Goal: Transaction & Acquisition: Purchase product/service

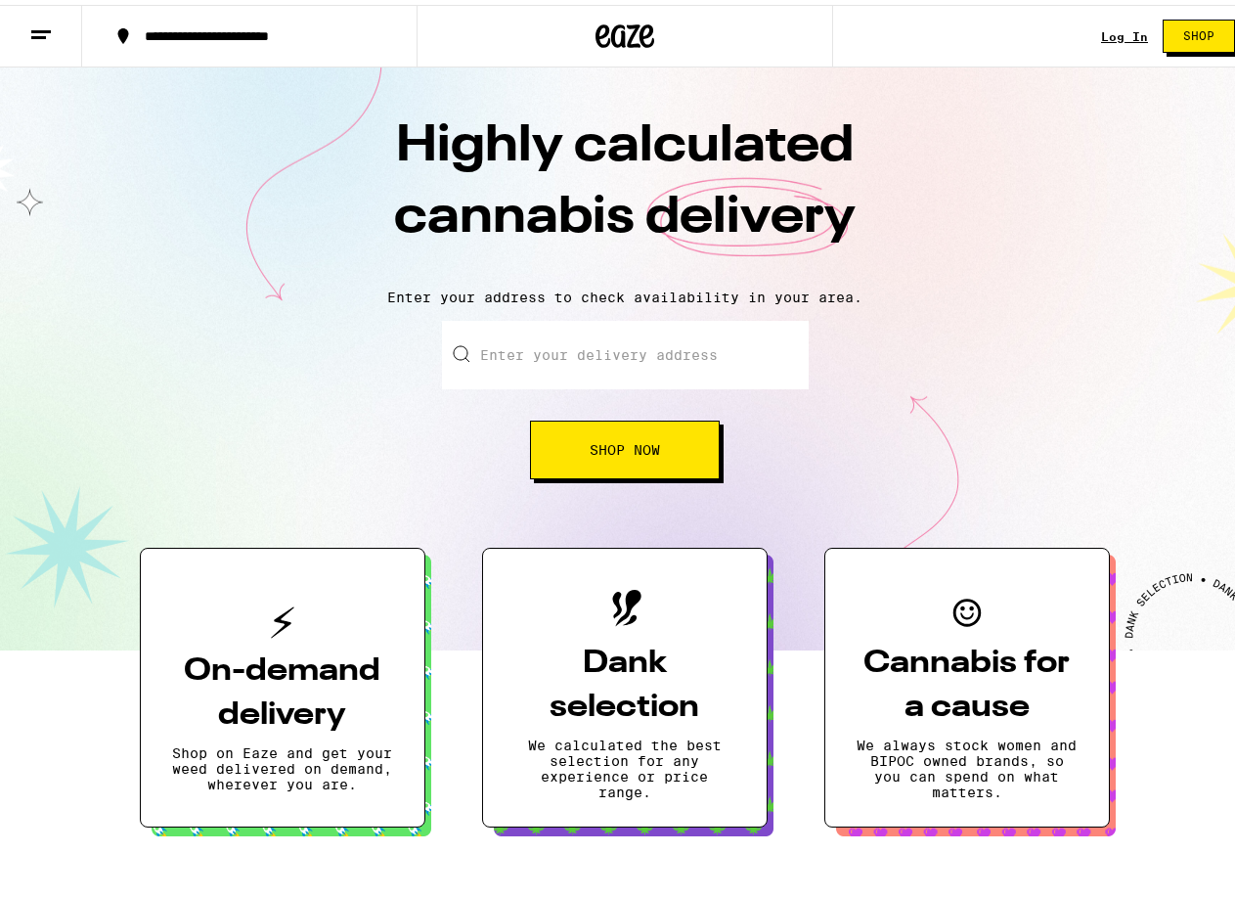
click at [1126, 20] on div "Log In Shop" at bounding box center [1175, 31] width 149 height 63
click at [1107, 22] on div "Log In Shop" at bounding box center [1175, 31] width 149 height 63
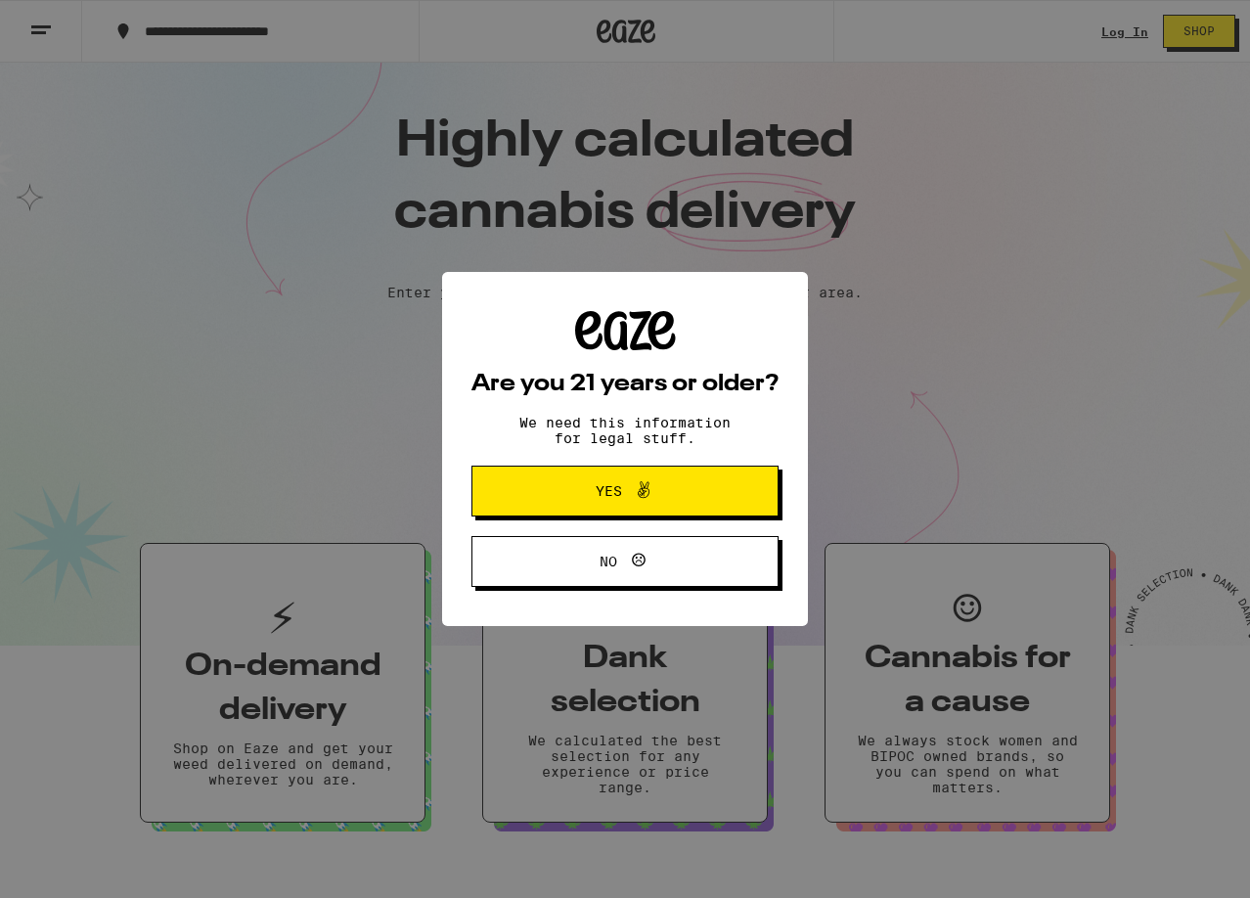
click at [664, 504] on span "Yes" at bounding box center [625, 490] width 149 height 25
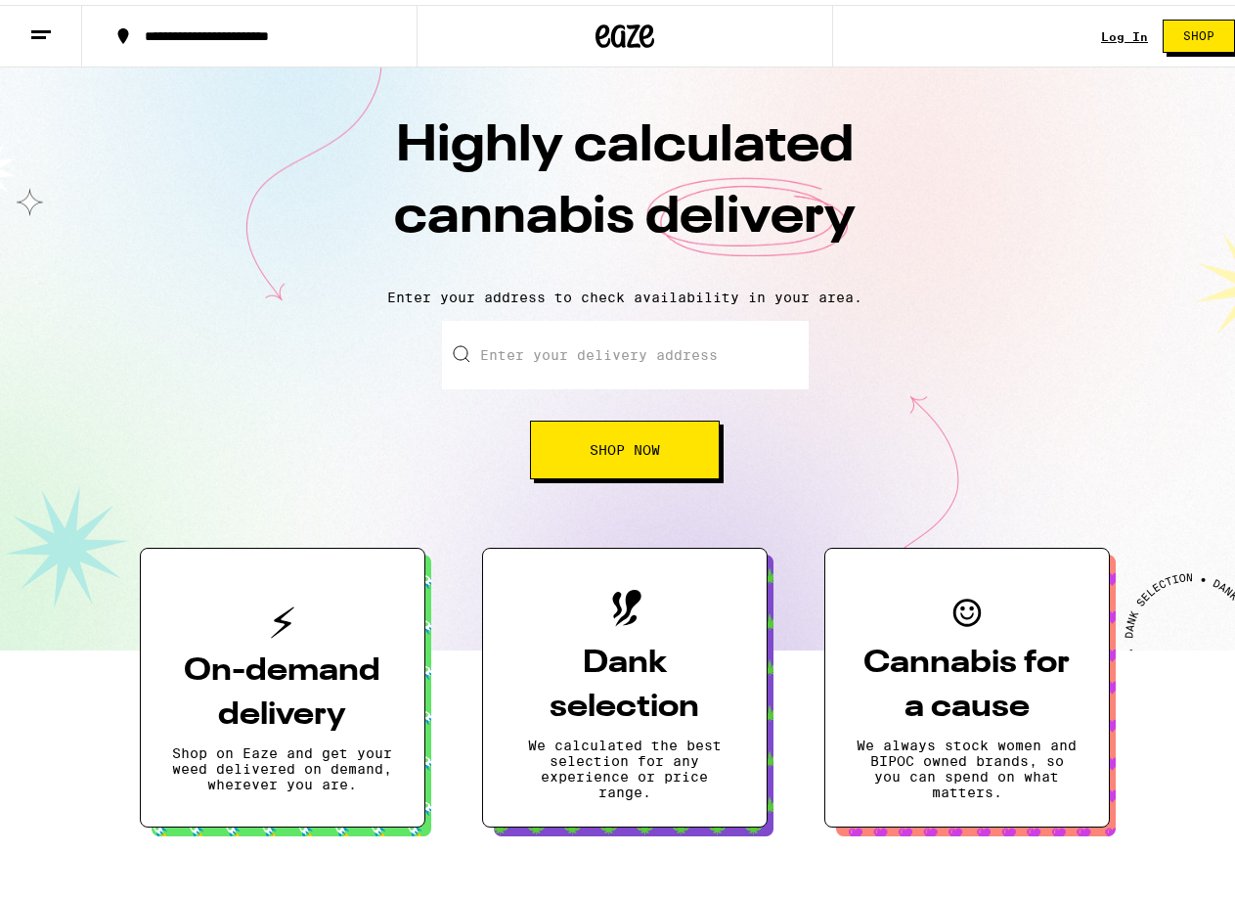
click at [1101, 34] on link "Log In" at bounding box center [1124, 31] width 47 height 13
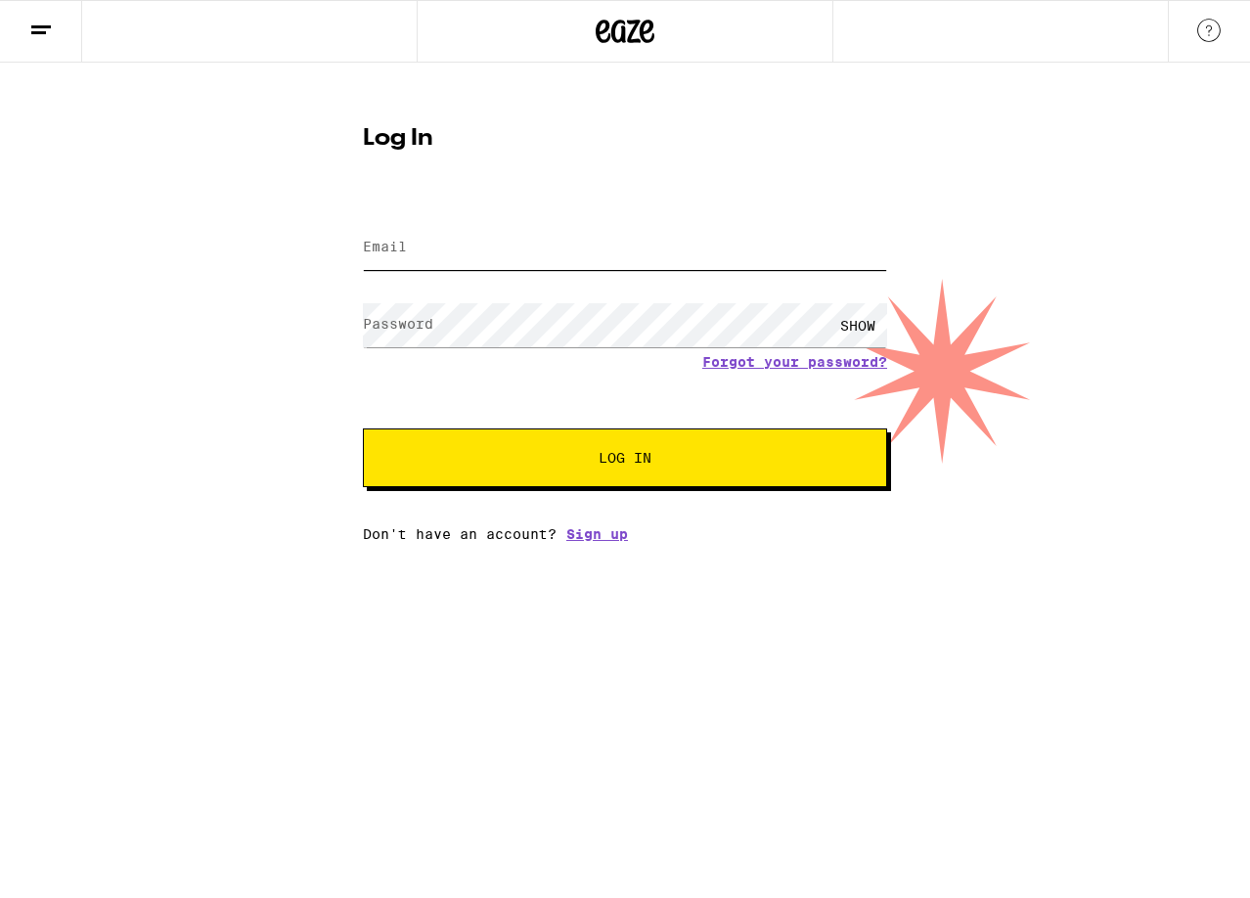
type input "[EMAIL_ADDRESS][DOMAIN_NAME]"
click at [688, 273] on div "[EMAIL_ADDRESS][DOMAIN_NAME]" at bounding box center [625, 248] width 524 height 58
click at [610, 465] on span "Log In" at bounding box center [625, 458] width 53 height 14
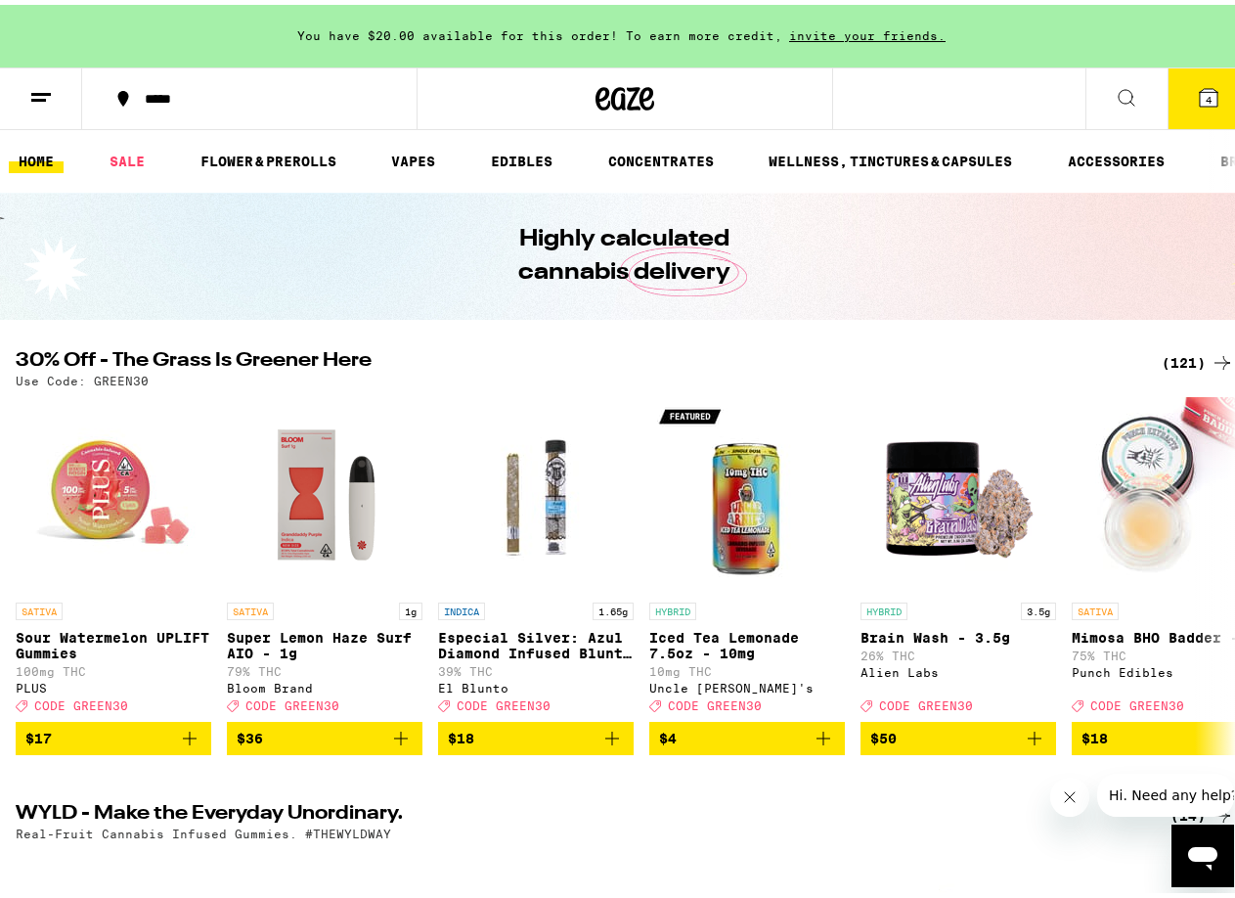
click at [1182, 365] on div "(121)" at bounding box center [1198, 357] width 72 height 23
click at [1211, 354] on icon at bounding box center [1222, 357] width 23 height 23
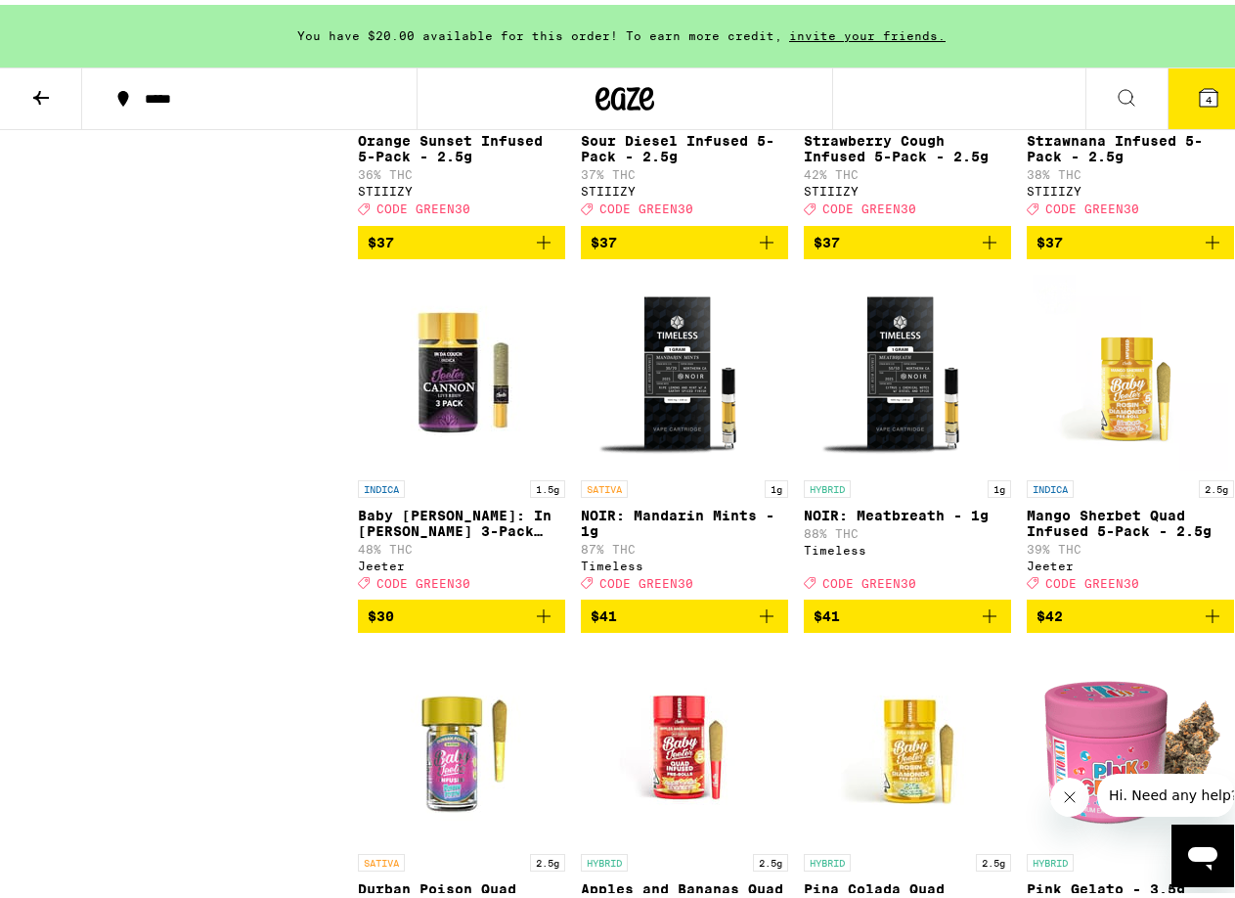
scroll to position [9390, 0]
